Goal: Transaction & Acquisition: Purchase product/service

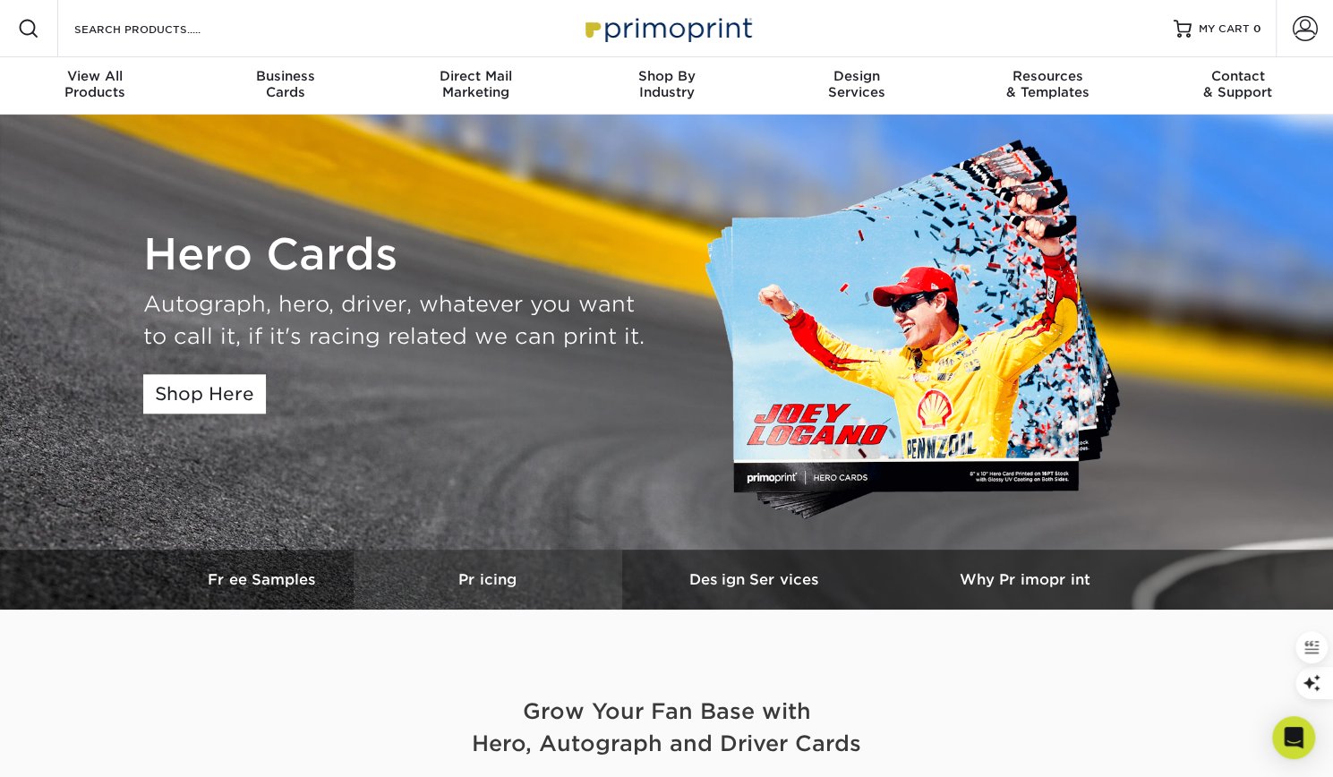
click at [497, 569] on link "Pricing" at bounding box center [488, 580] width 269 height 60
click at [494, 578] on h3 "Pricing" at bounding box center [488, 579] width 269 height 17
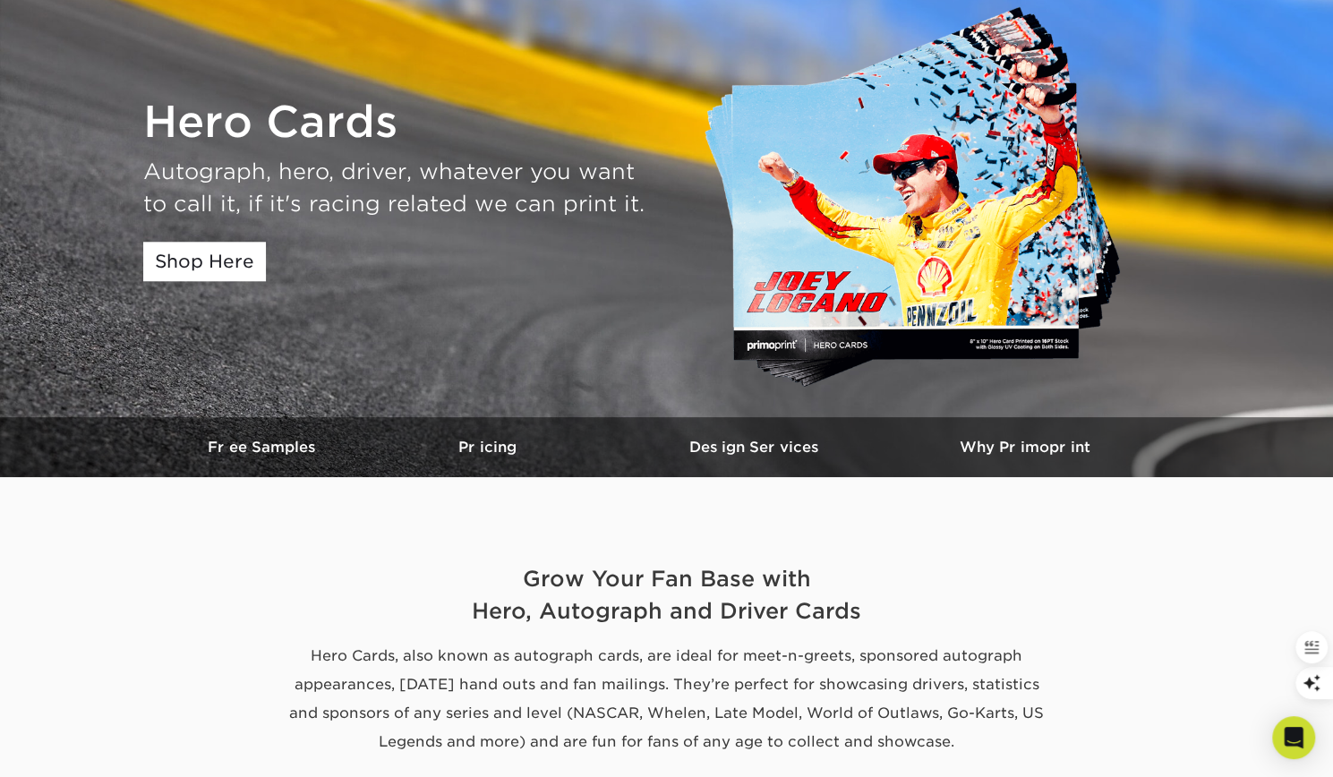
scroll to position [132, 0]
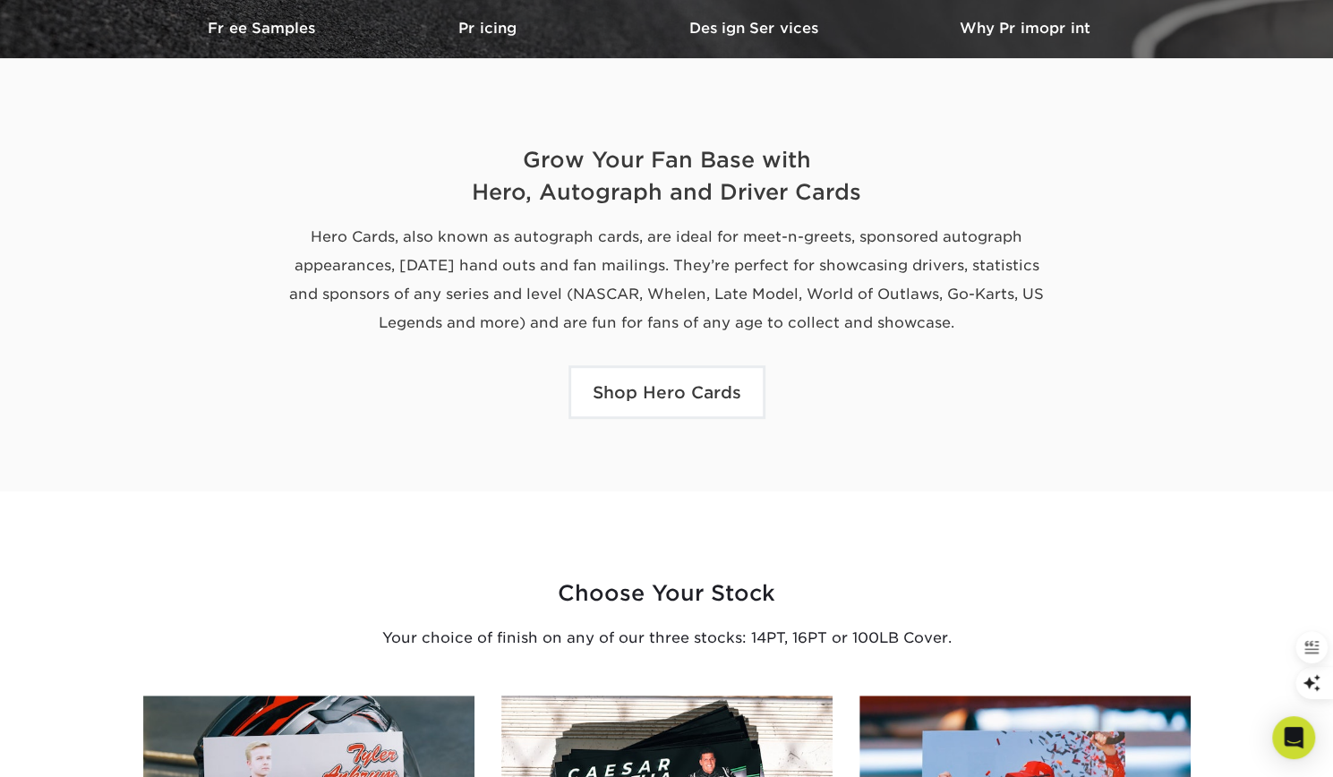
scroll to position [550, 0]
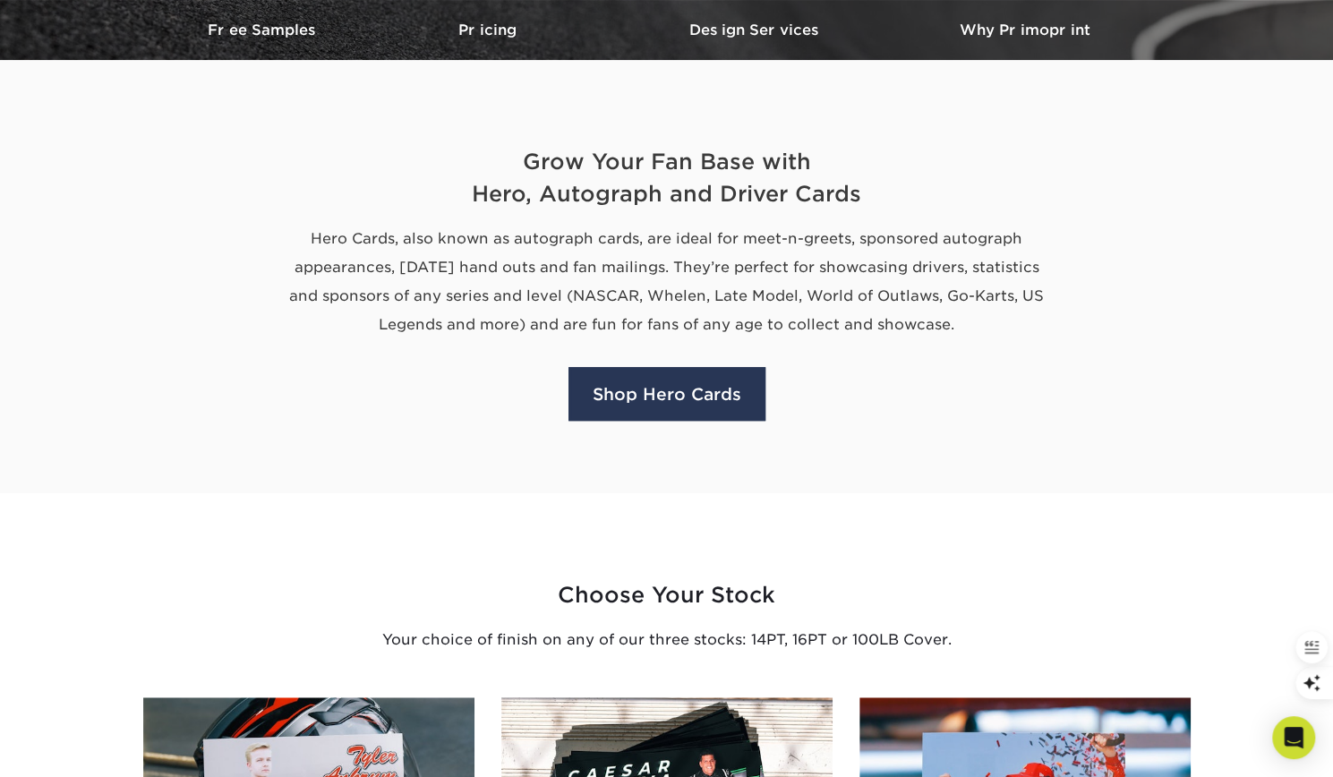
click at [669, 400] on link "Shop Hero Cards" at bounding box center [666, 394] width 197 height 54
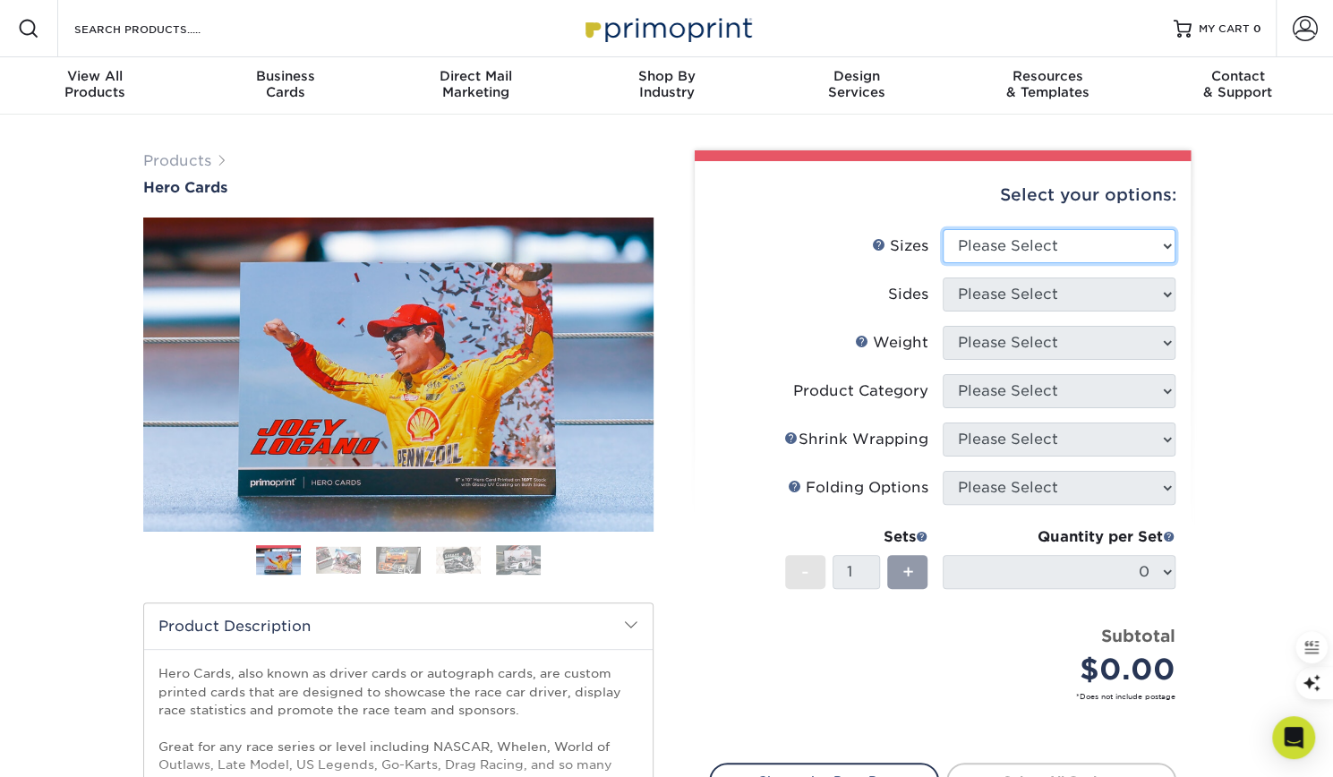
click at [1094, 244] on select "Please Select 1.5" x 7" 4" x 6" 5" x 7" 6" x 8" 6" x 8.5" 6" x 9" 7" x 8.5" 7.5…" at bounding box center [1059, 246] width 233 height 34
select select "5.00x7.00"
click at [943, 229] on select "Please Select 1.5" x 7" 4" x 6" 5" x 7" 6" x 8" 6" x 8.5" 6" x 9" 7" x 8.5" 7.5…" at bounding box center [1059, 246] width 233 height 34
click at [997, 289] on select "Please Select Print Both Sides Print Front Only" at bounding box center [1059, 295] width 233 height 34
select select "13abbda7-1d64-4f25-8bb2-c179b224825d"
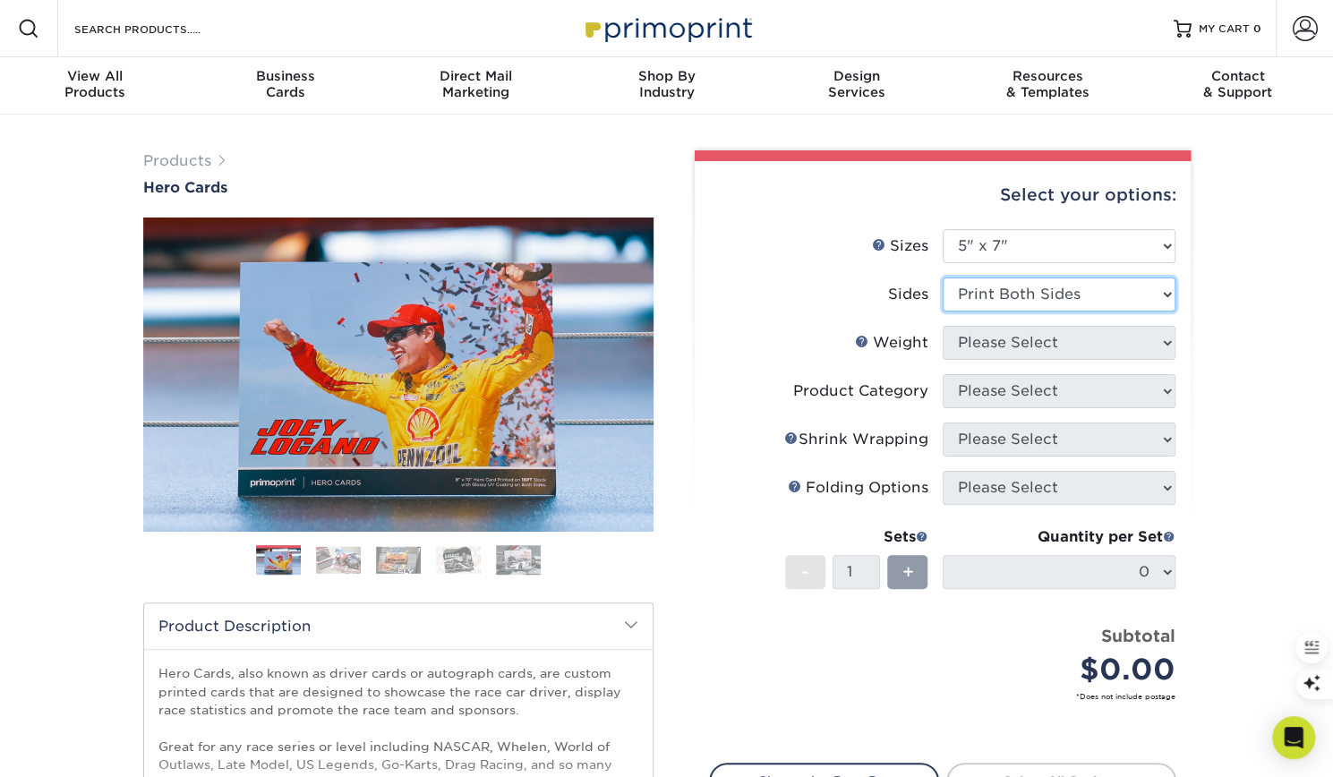
click at [943, 278] on select "Please Select Print Both Sides Print Front Only" at bounding box center [1059, 295] width 233 height 34
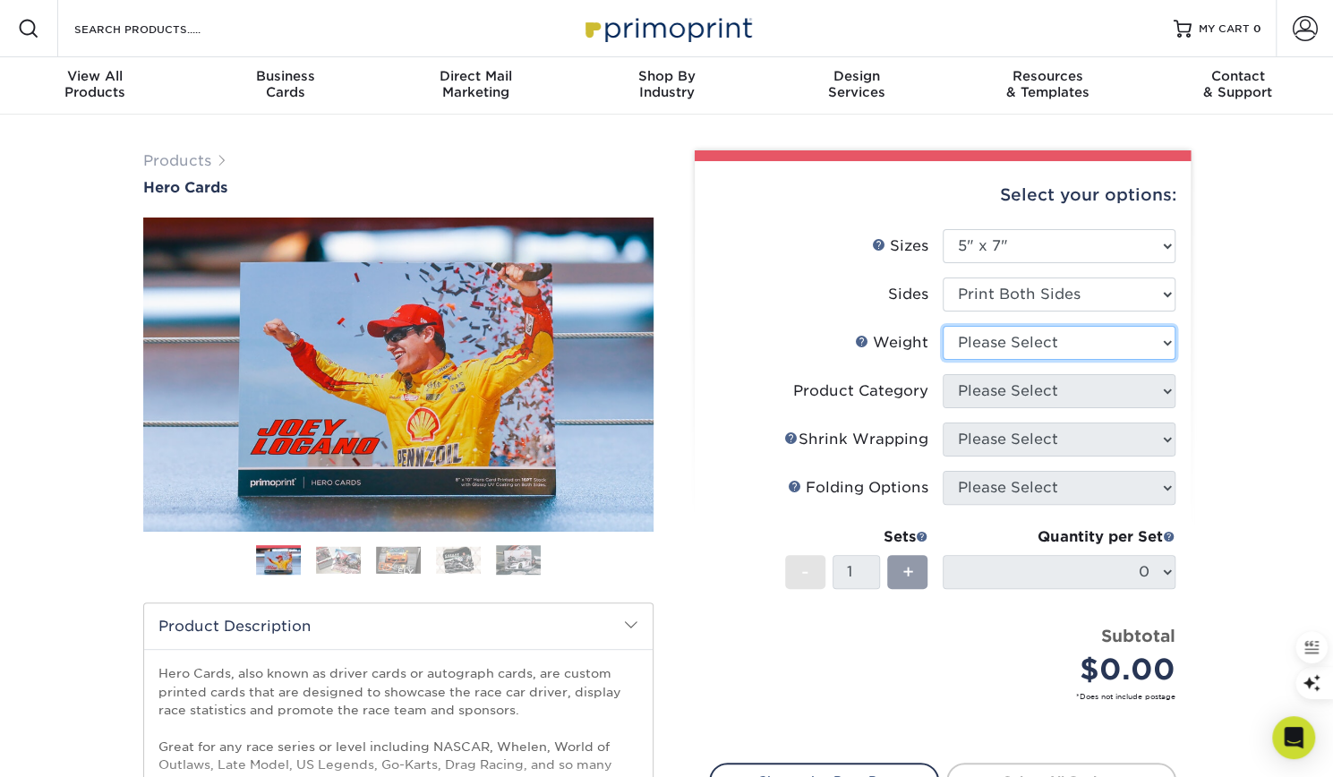
click at [997, 348] on select "Please Select 14PT 16PT 100LB" at bounding box center [1059, 343] width 233 height 34
select select "16PT"
click at [943, 326] on select "Please Select 14PT 16PT 100LB" at bounding box center [1059, 343] width 233 height 34
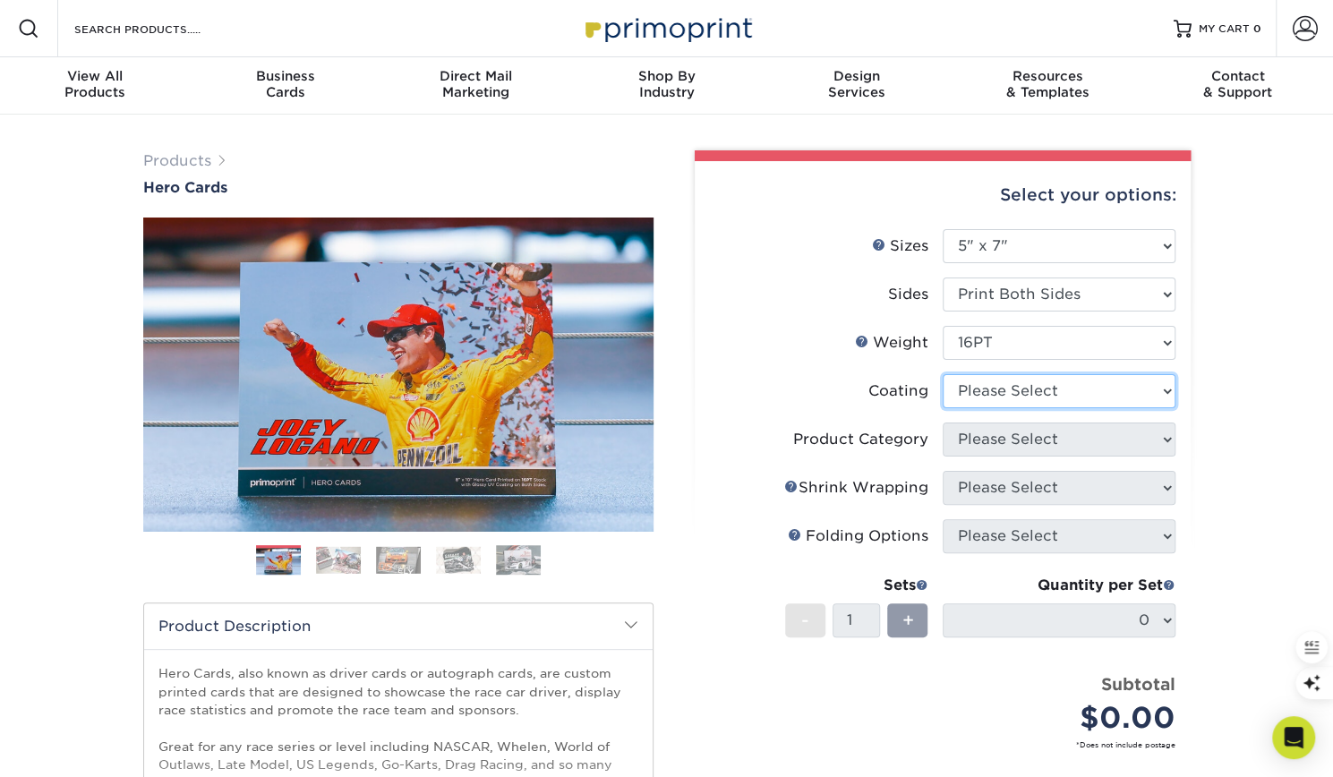
click at [985, 397] on select at bounding box center [1059, 391] width 233 height 34
select select "121bb7b5-3b4d-429f-bd8d-bbf80e953313"
click at [943, 374] on select at bounding box center [1059, 391] width 233 height 34
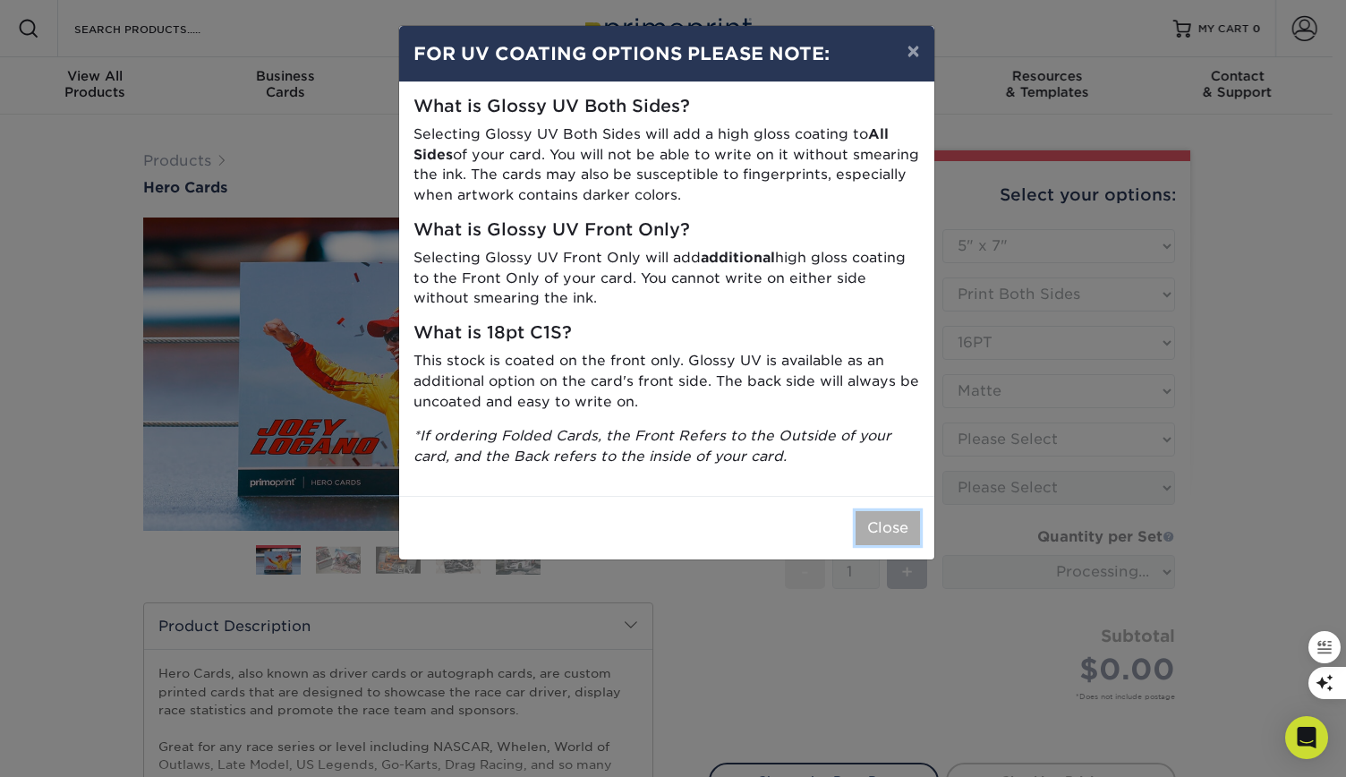
click at [893, 543] on button "Close" at bounding box center [888, 528] width 64 height 34
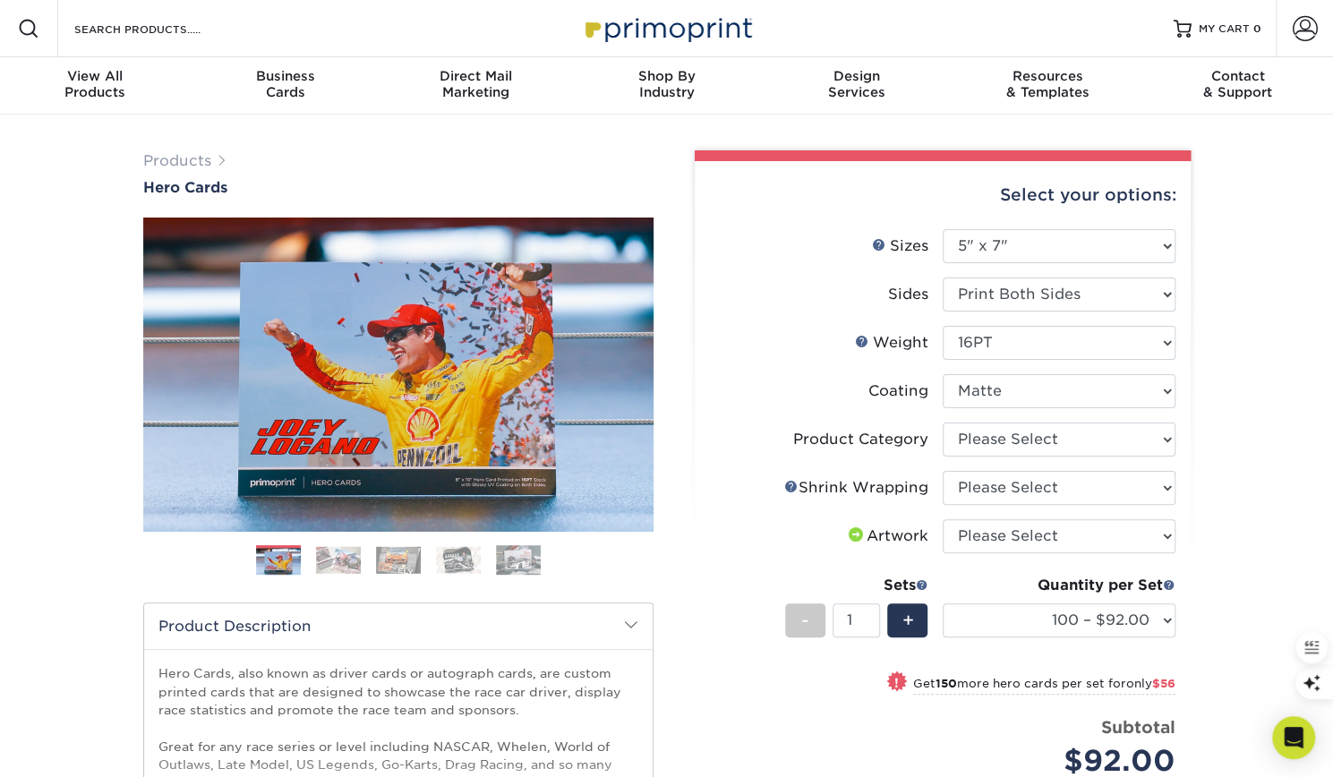
click at [997, 457] on li "Product Category Please Select Postcards" at bounding box center [943, 447] width 466 height 48
click at [992, 447] on select "Please Select Postcards" at bounding box center [1059, 440] width 233 height 34
select select "9b7272e0-d6c8-4c3c-8e97-d3a1bcdab858"
click at [943, 423] on select "Please Select Postcards" at bounding box center [1059, 440] width 233 height 34
click at [992, 490] on select "Please Select No Shrink Wrapping Shrink Wrap 100 Per Package Shrink Wrap 50 Per…" at bounding box center [1059, 488] width 233 height 34
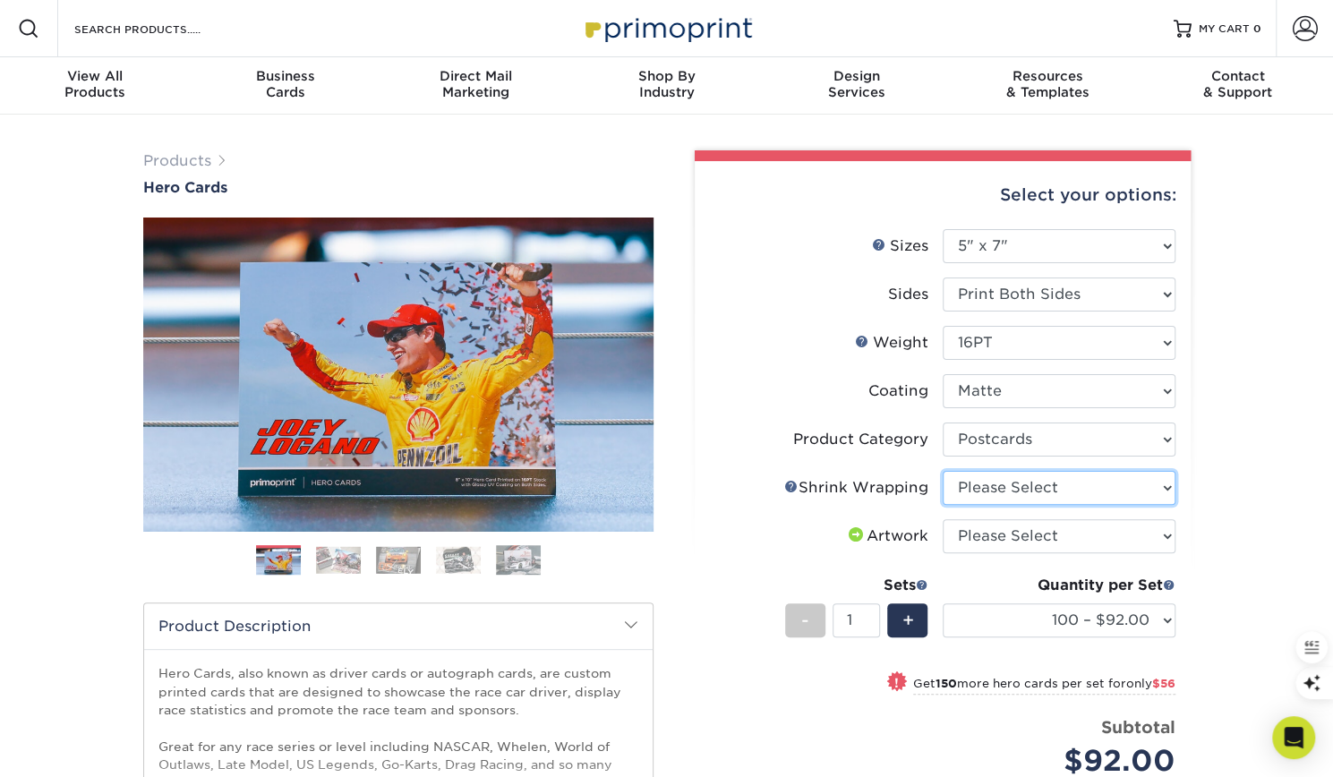
select select "c8749376-e7da-41d0-b3dc-647faf84d907"
click at [943, 471] on select "Please Select No Shrink Wrapping Shrink Wrap 100 Per Package Shrink Wrap 50 Per…" at bounding box center [1059, 488] width 233 height 34
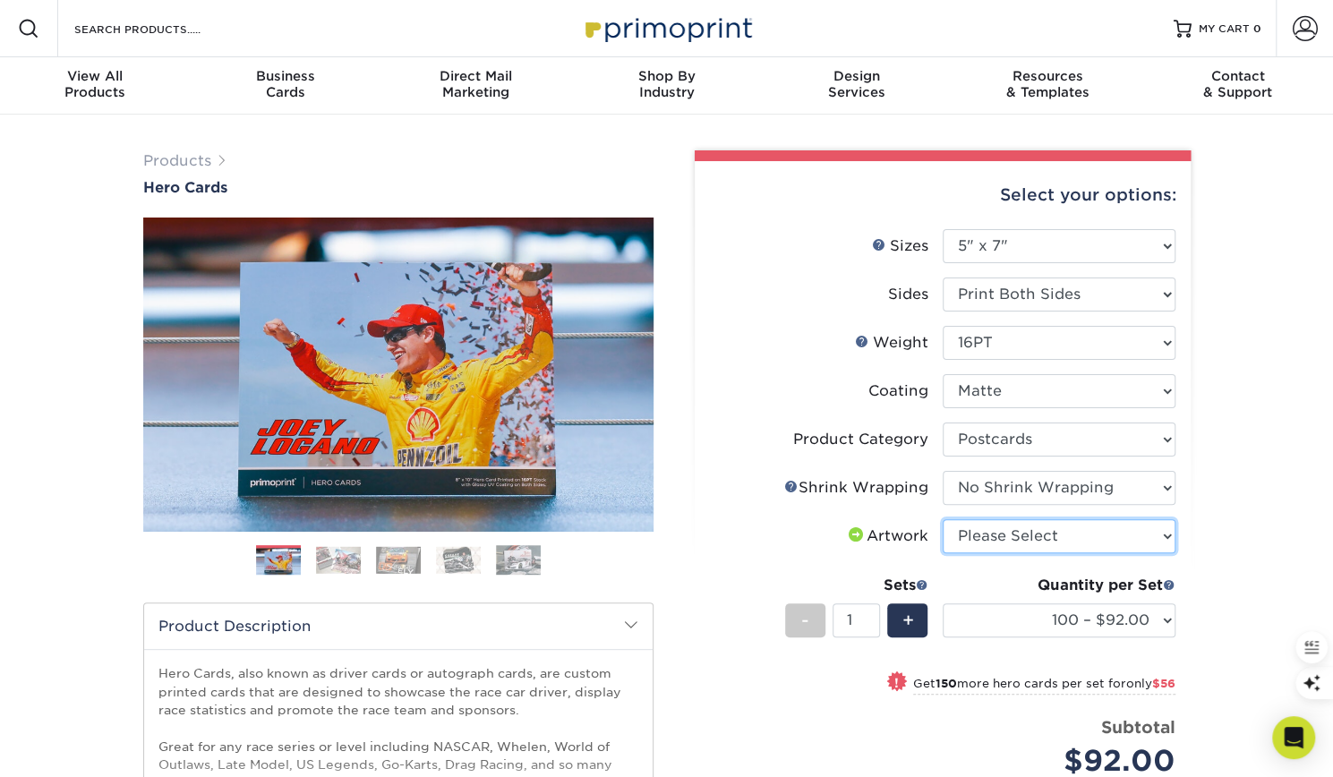
click at [998, 537] on select "Please Select I will upload files I need a design - $150" at bounding box center [1059, 536] width 233 height 34
select select "upload"
click at [943, 519] on select "Please Select I will upload files I need a design - $150" at bounding box center [1059, 536] width 233 height 34
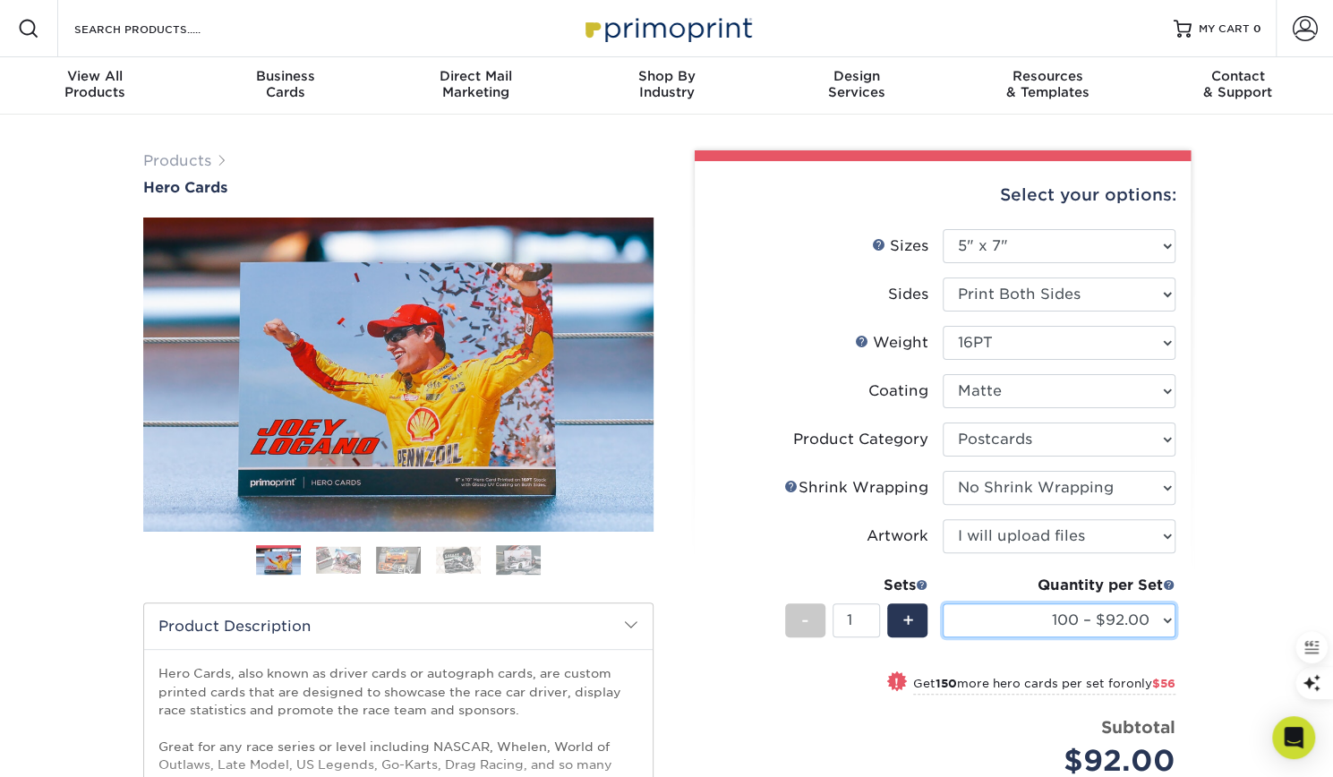
click at [995, 628] on select "100 – $92.00 250 – $148.00 500 – $190.00 1000 – $213.00 2500 – $345.00 5000 – $…" at bounding box center [1059, 620] width 233 height 34
click at [671, 571] on div "Select your options: Sizes Help Sizes Please Select 1.5" x 7" 4" x 6" - 1" at bounding box center [935, 585] width 537 height 870
